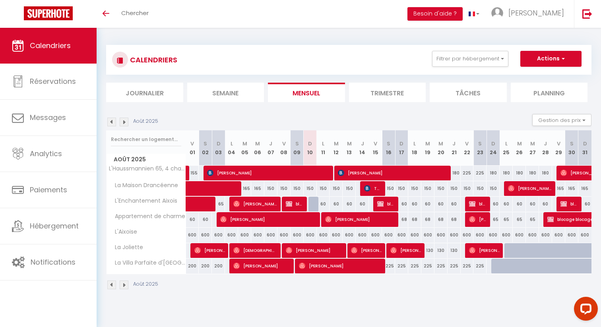
drag, startPoint x: 303, startPoint y: 182, endPoint x: 314, endPoint y: 194, distance: 15.2
click at [314, 194] on div "150" at bounding box center [310, 188] width 13 height 15
type input "150"
type input "Dim 10 Août 2025"
type input "Lun 11 Août 2025"
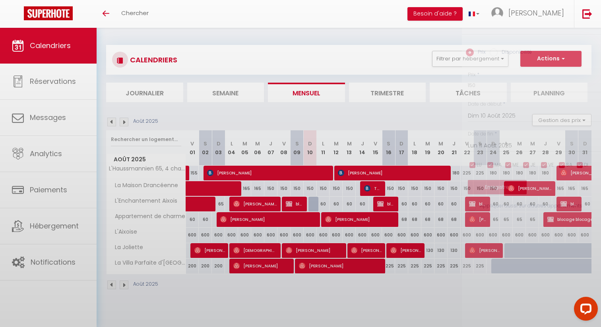
click at [314, 194] on div at bounding box center [300, 163] width 601 height 327
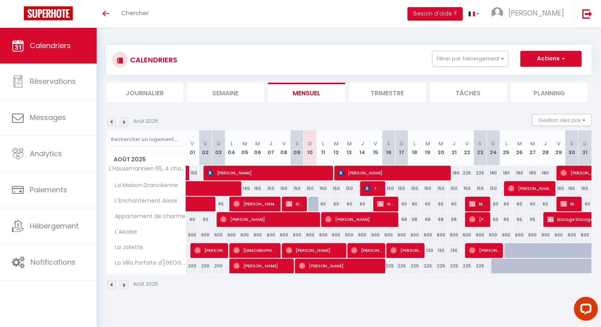
drag, startPoint x: 505, startPoint y: 235, endPoint x: 600, endPoint y: 230, distance: 94.7
click at [600, 231] on div "CALENDRIERS Filtrer par hébergement [GEOGRAPHIC_DATA] T2 Appartement de charme …" at bounding box center [349, 168] width 505 height 280
click at [544, 244] on div at bounding box center [545, 250] width 13 height 15
type input "120"
type input "Jeu 28 Août 2025"
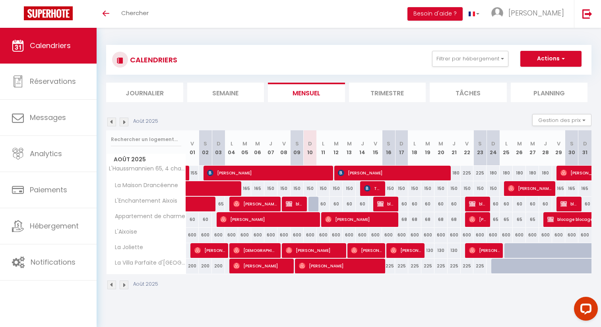
type input "Ven 29 Août 2025"
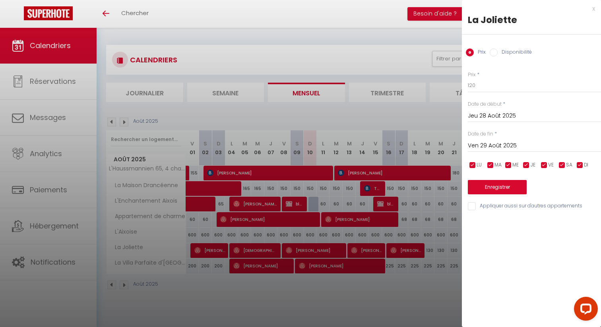
click at [599, 11] on div "x La Joliette Prix Disponibilité Prix * 120 Statut * Disponible Indisponible Da…" at bounding box center [531, 109] width 139 height 219
click at [596, 10] on div "x La Joliette Prix Disponibilité Prix * 120 Statut * Disponible Indisponible Da…" at bounding box center [531, 109] width 139 height 219
click at [594, 8] on div "x" at bounding box center [528, 9] width 133 height 10
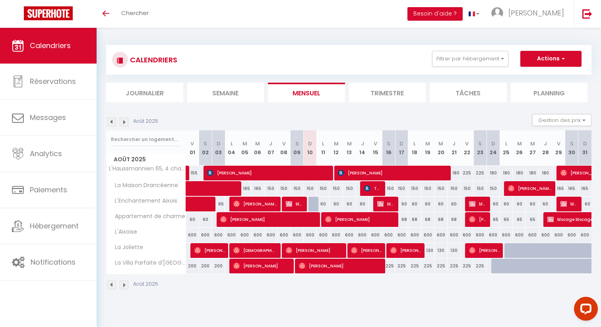
drag, startPoint x: 502, startPoint y: 237, endPoint x: 590, endPoint y: 242, distance: 88.0
click at [590, 243] on tr "L'Aixoise 600 600 600 600 600 600 600 600 600 600 600" at bounding box center [349, 235] width 485 height 16
click at [524, 322] on body "Questions et aide sur la MIGRATION - [GEOGRAPHIC_DATA] ouverte de 13 à 14h puis…" at bounding box center [300, 191] width 601 height 327
